Goal: Task Accomplishment & Management: Manage account settings

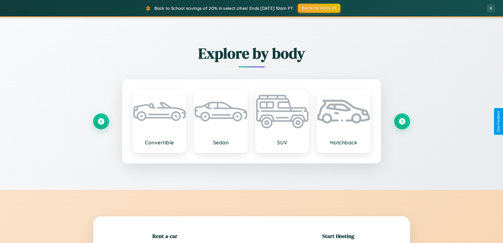
scroll to position [114, 0]
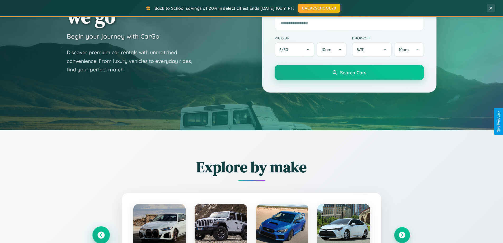
click at [101, 235] on icon at bounding box center [100, 234] width 7 height 7
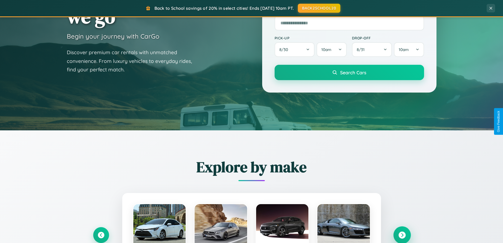
click at [402, 235] on icon at bounding box center [402, 234] width 7 height 7
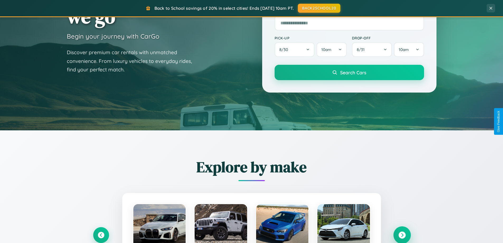
click at [402, 234] on icon at bounding box center [402, 234] width 7 height 7
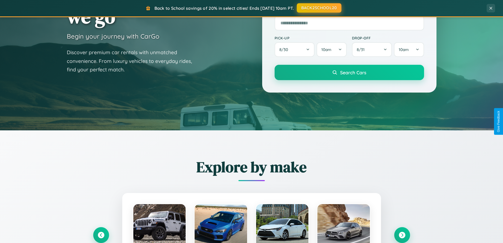
click at [319, 8] on button "BACK2SCHOOL20" at bounding box center [319, 8] width 45 height 10
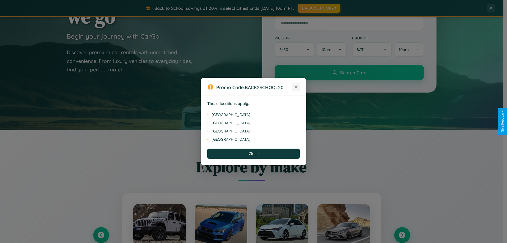
click at [296, 87] on icon at bounding box center [296, 86] width 3 height 3
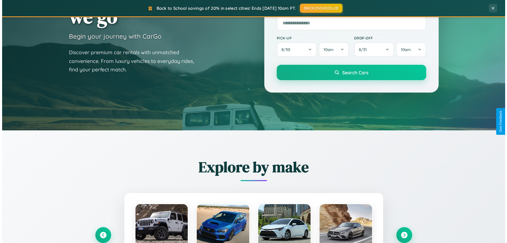
scroll to position [0, 0]
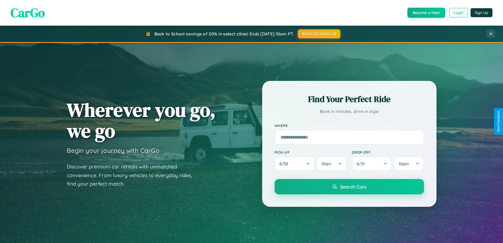
click at [458, 13] on button "Login" at bounding box center [458, 13] width 19 height 10
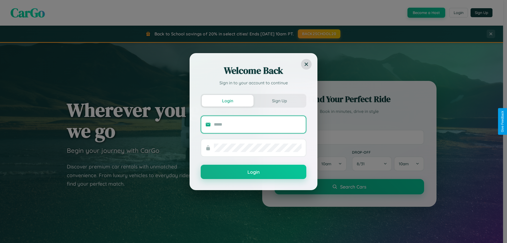
click at [258, 124] on input "text" at bounding box center [258, 124] width 88 height 8
type input "**********"
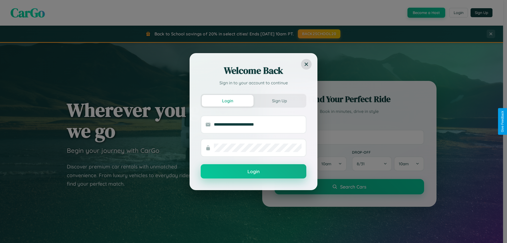
click at [254, 171] on button "Login" at bounding box center [254, 171] width 106 height 14
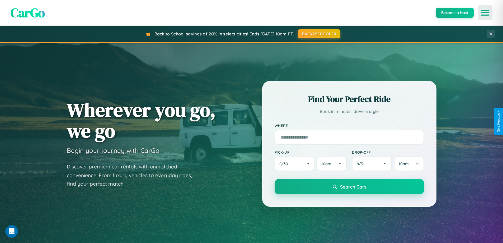
click at [485, 13] on icon "Open menu" at bounding box center [486, 12] width 8 height 5
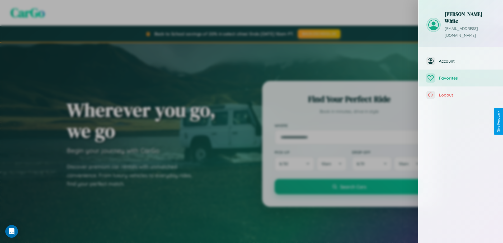
click at [461, 75] on span "Favorites" at bounding box center [467, 77] width 56 height 5
